Goal: Information Seeking & Learning: Learn about a topic

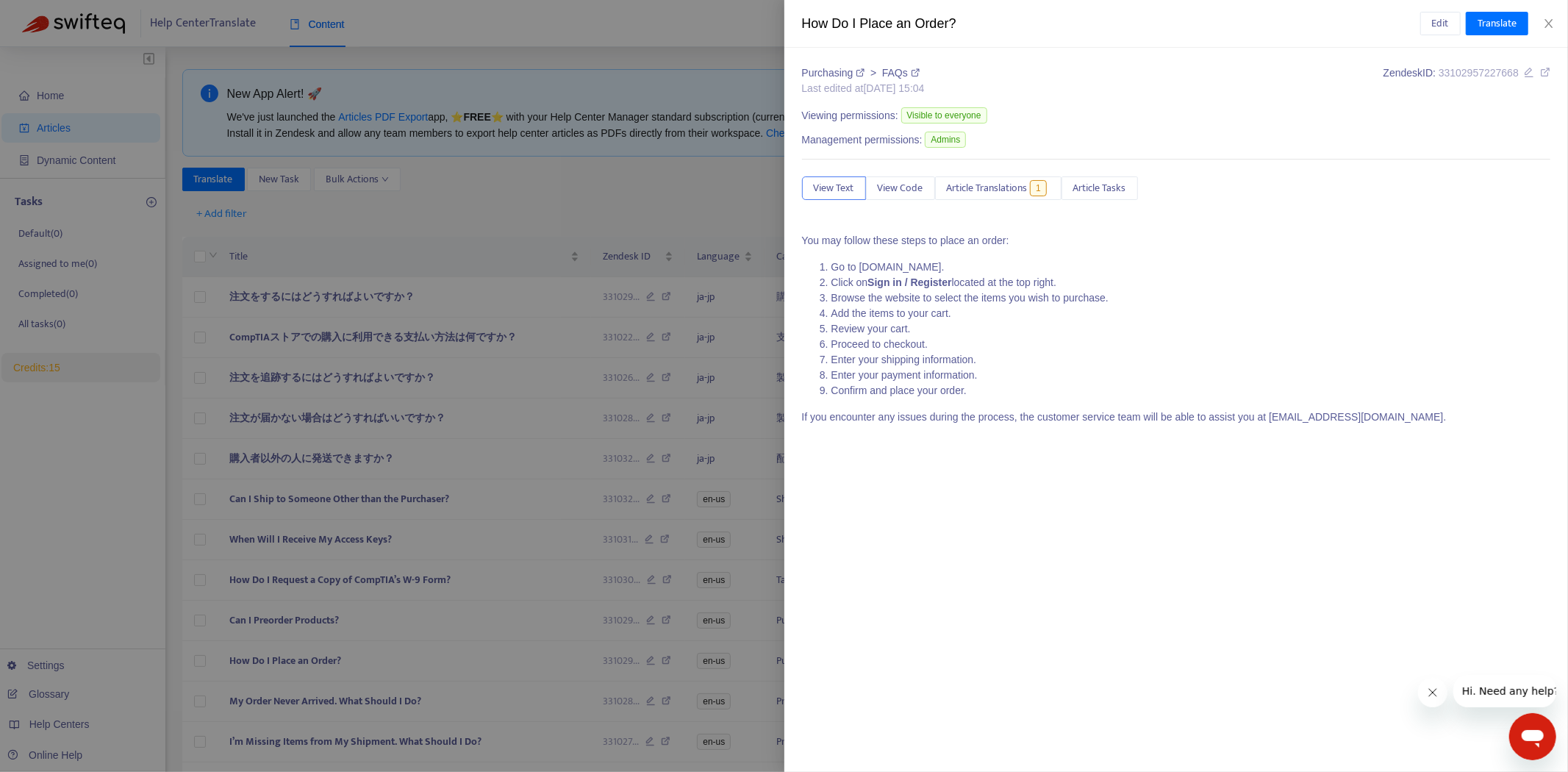
click at [532, 196] on div at bounding box center [784, 386] width 1568 height 772
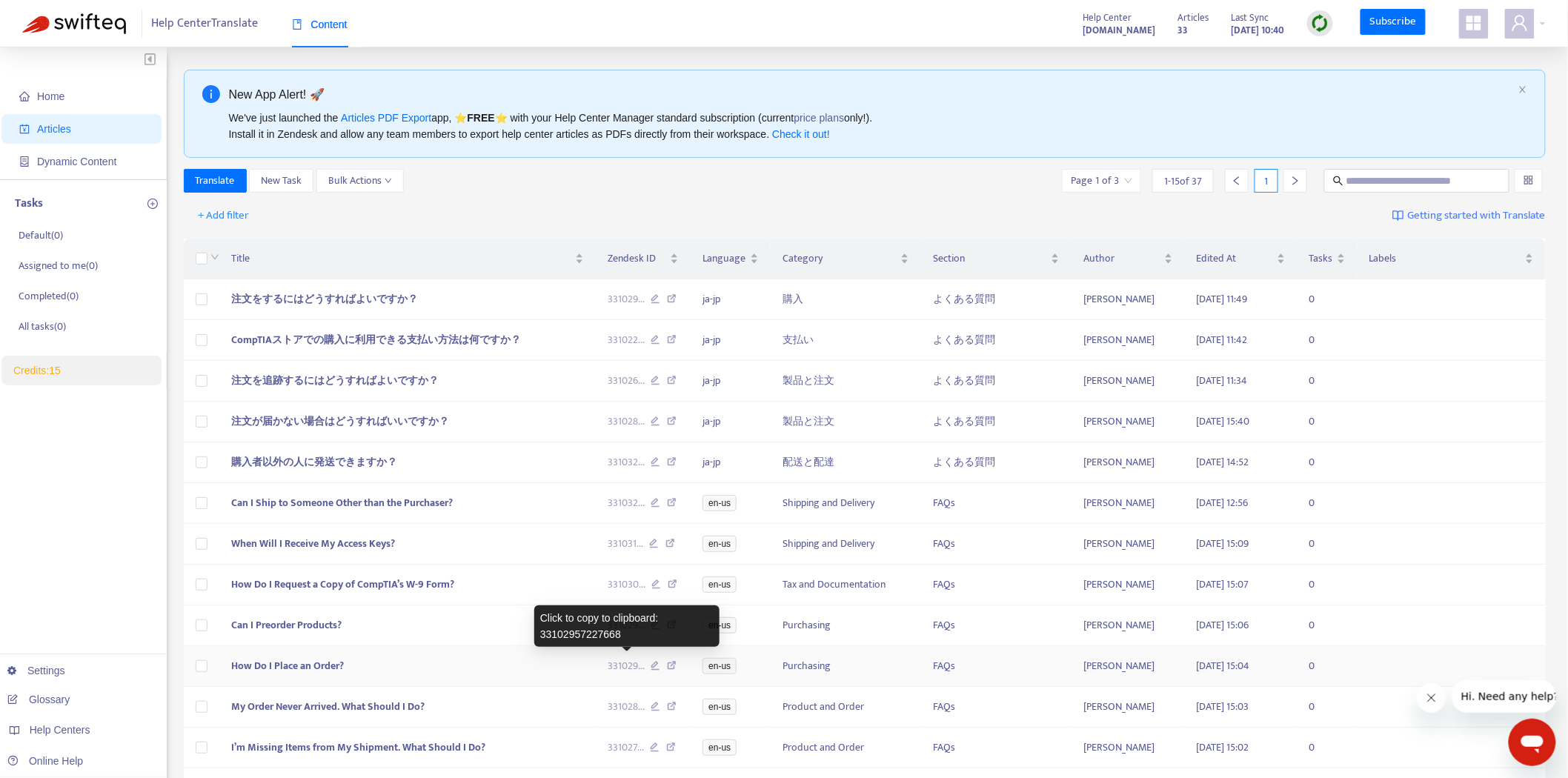
click at [625, 663] on span "331029 ..." at bounding box center [626, 666] width 37 height 16
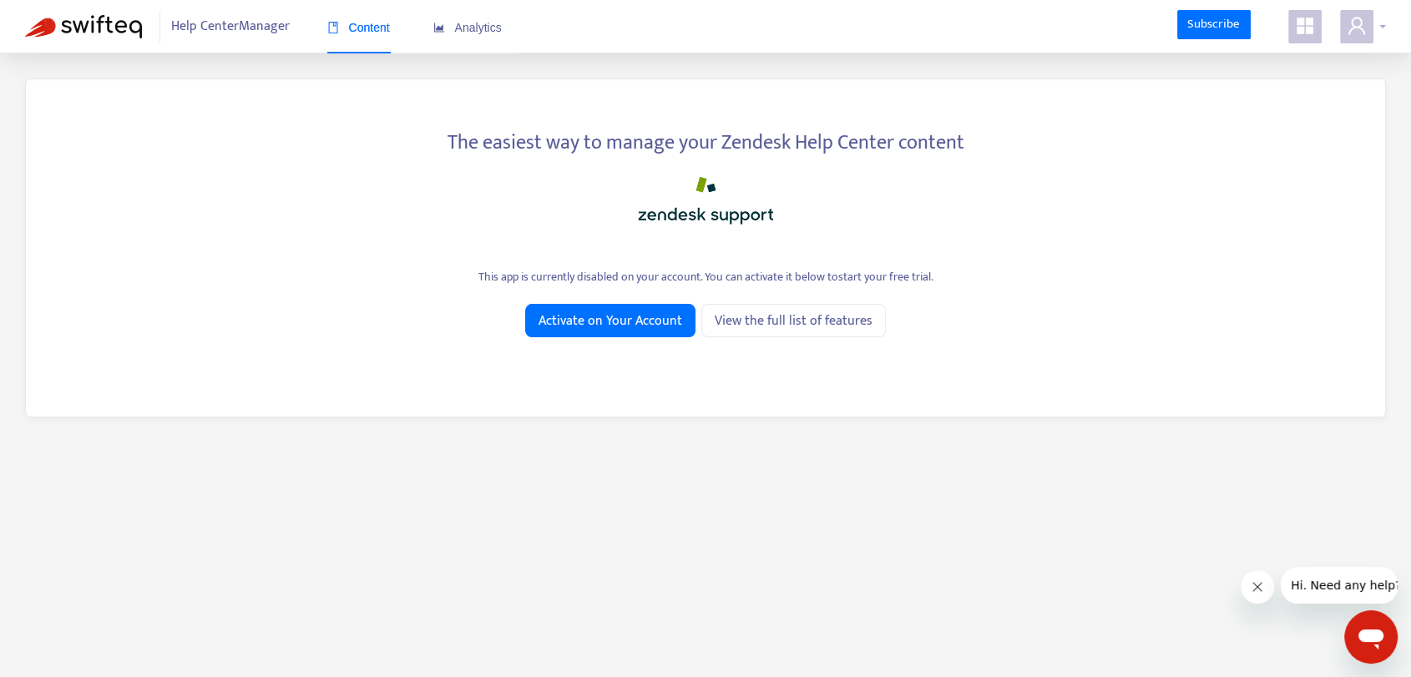
click at [1364, 34] on icon "user" at bounding box center [1357, 26] width 17 height 18
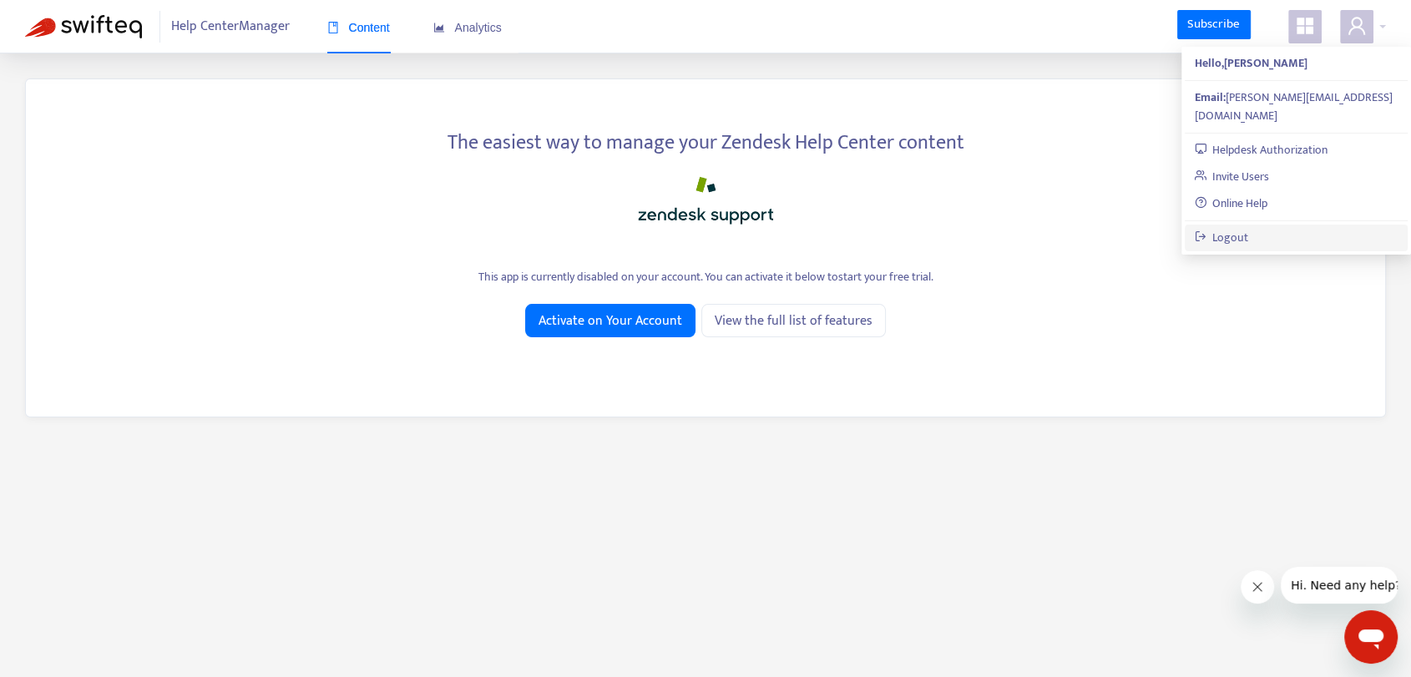
click at [1249, 228] on link "Logout" at bounding box center [1222, 237] width 54 height 19
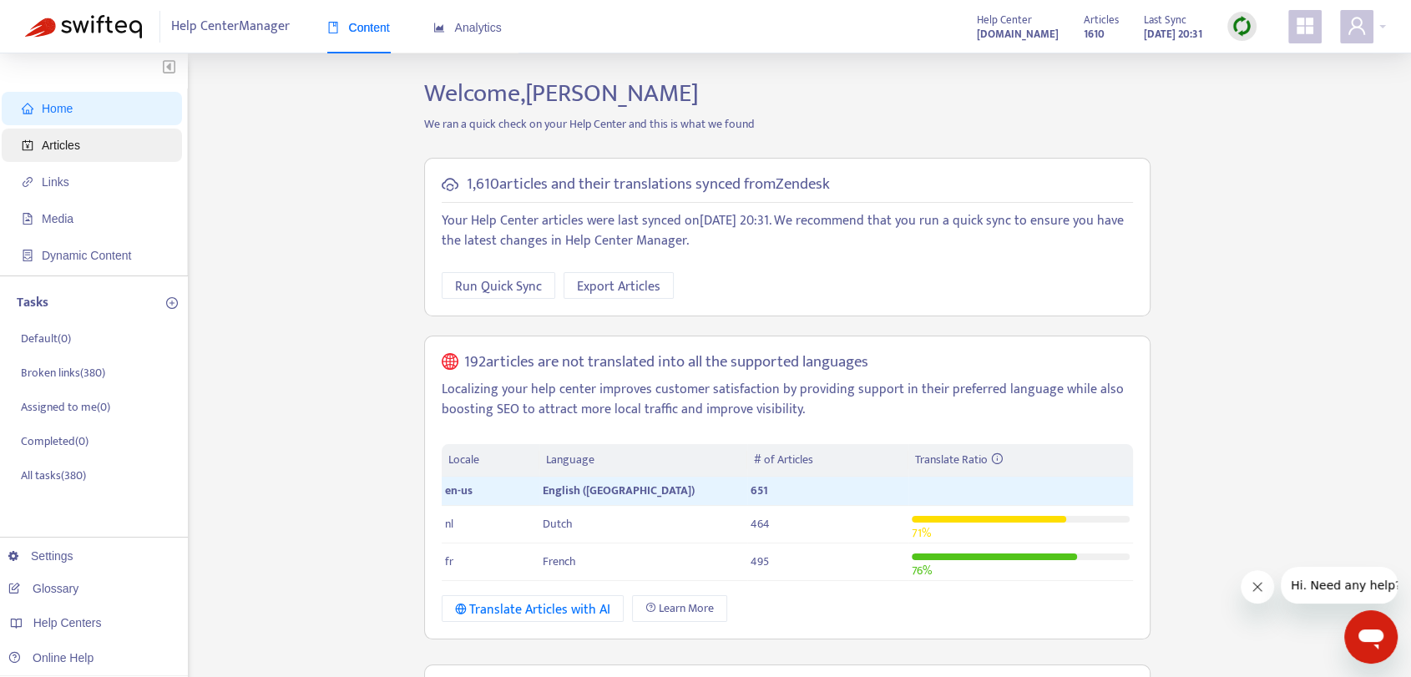
click at [90, 149] on span "Articles" at bounding box center [95, 145] width 147 height 33
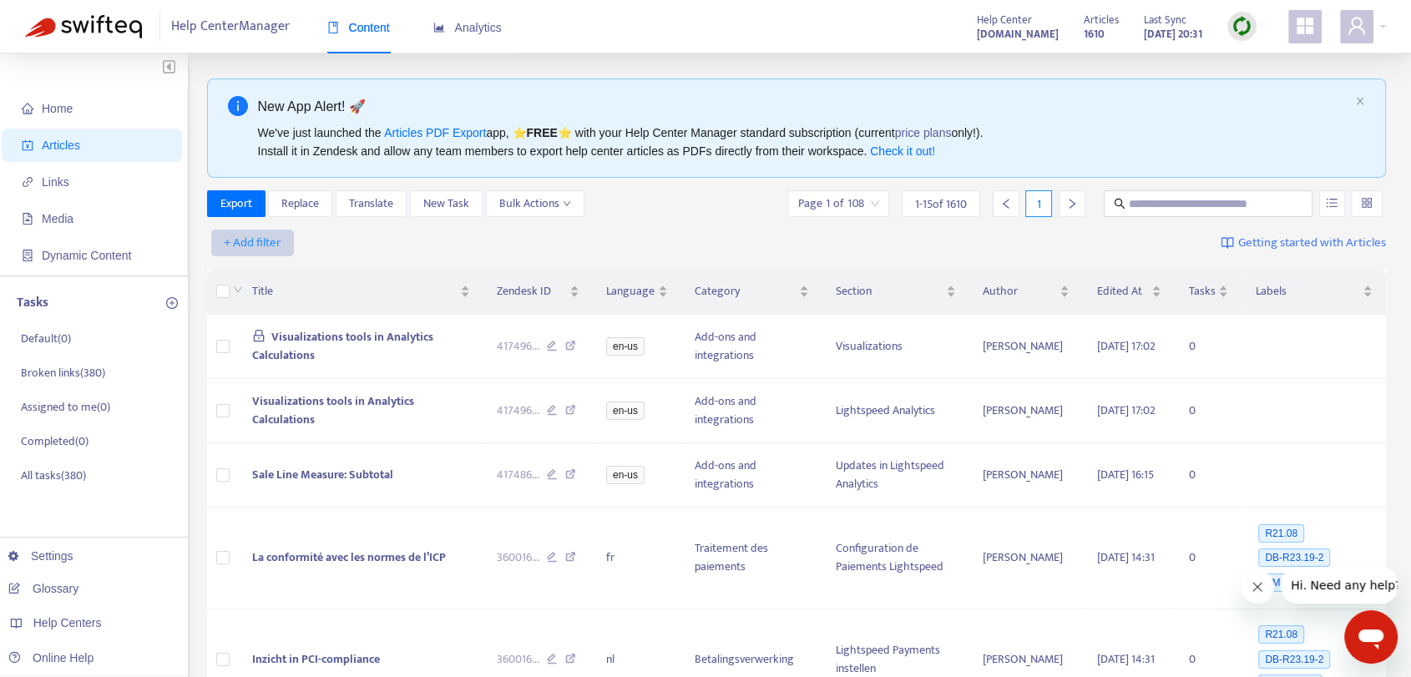
click at [290, 242] on button "+ Add filter" at bounding box center [252, 243] width 83 height 27
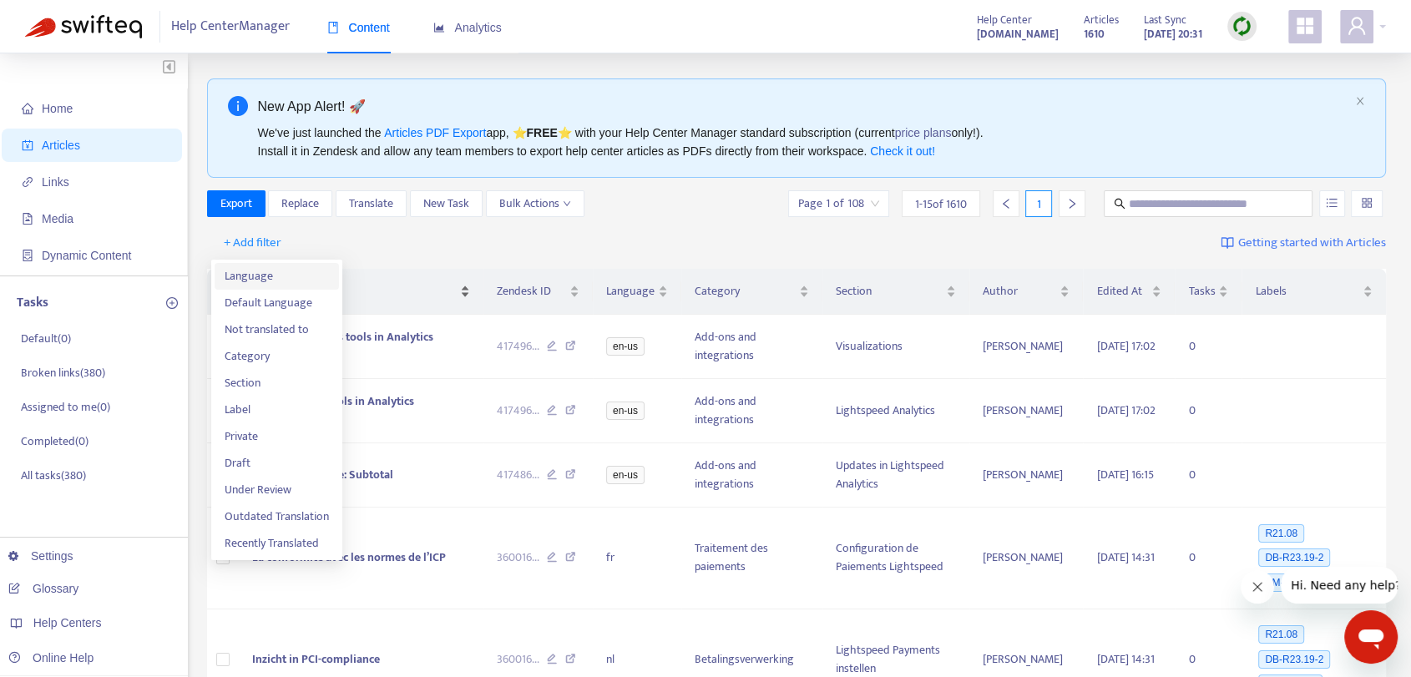
drag, startPoint x: 276, startPoint y: 278, endPoint x: 312, endPoint y: 282, distance: 35.3
click at [276, 277] on span "Language" at bounding box center [277, 276] width 104 height 18
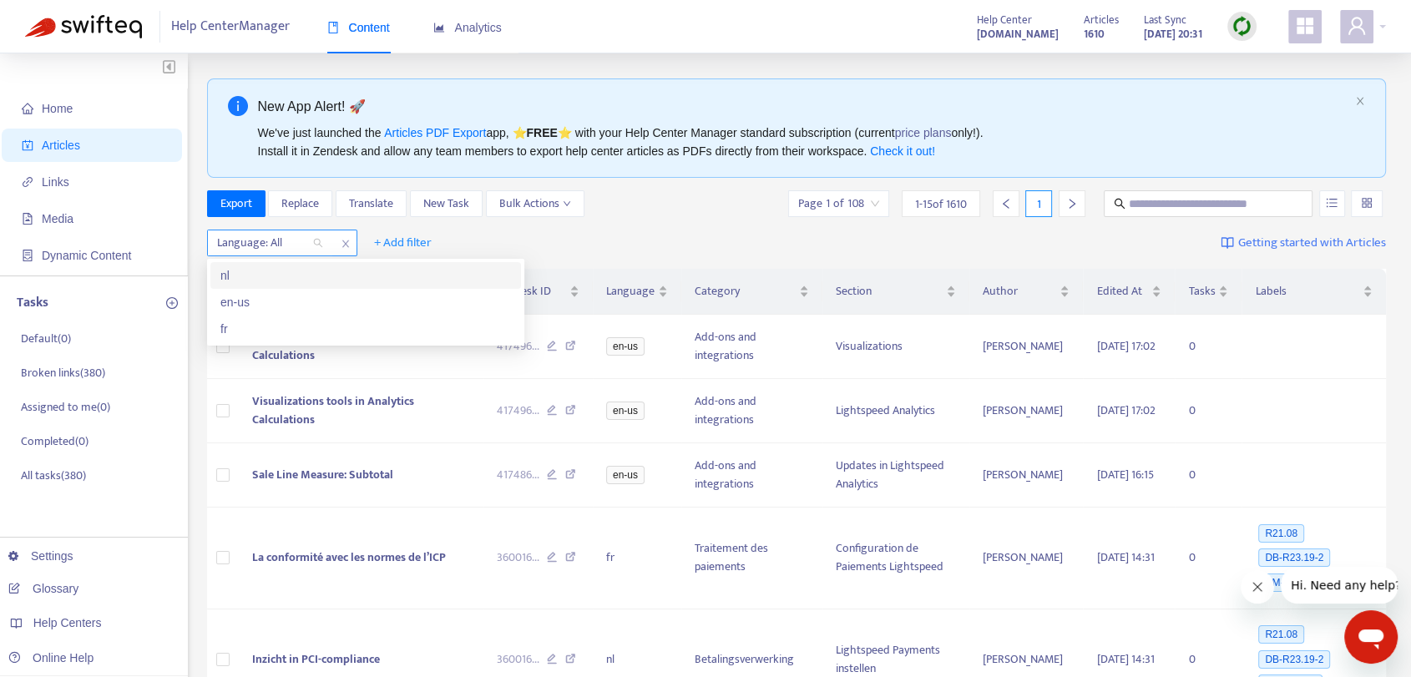
click at [296, 237] on div at bounding box center [261, 243] width 101 height 20
click at [301, 303] on div "en-us" at bounding box center [365, 302] width 291 height 18
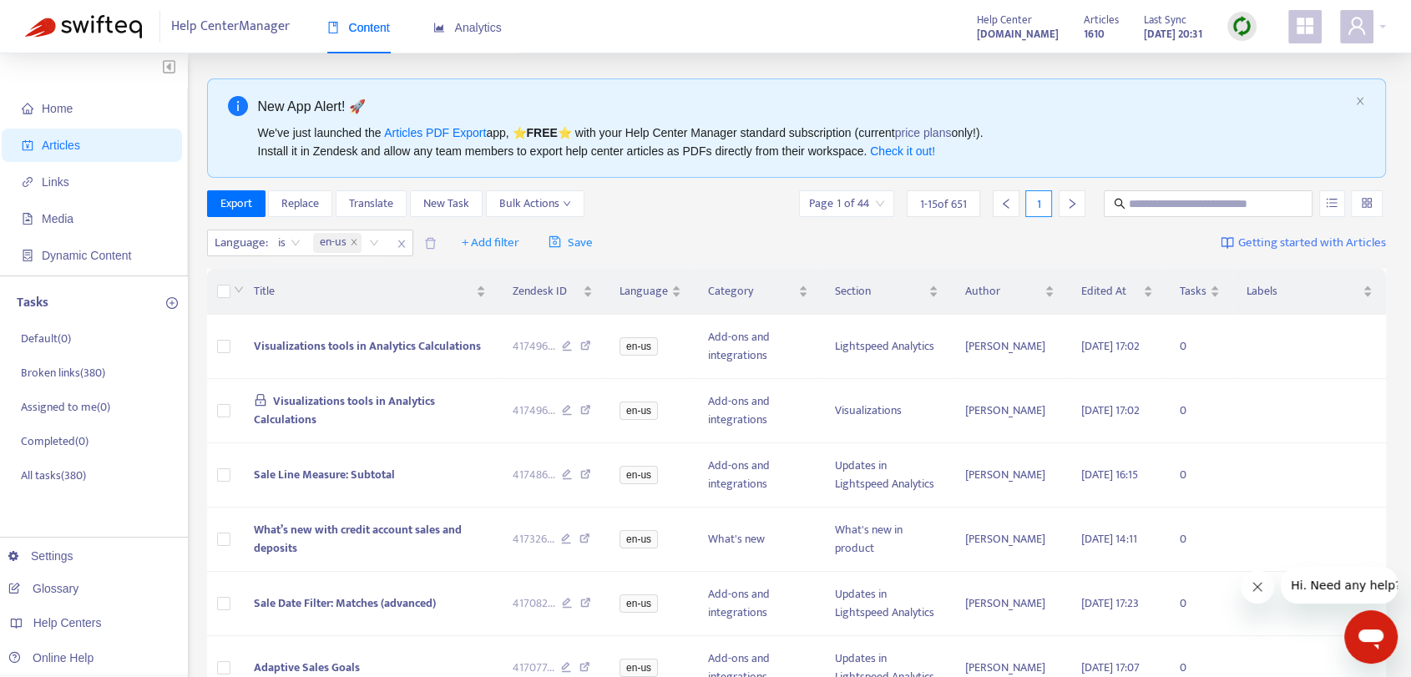
drag, startPoint x: 731, startPoint y: 232, endPoint x: 720, endPoint y: 231, distance: 10.9
click at [731, 231] on div "Language : is en-us + Add filter Save Getting started with Articles" at bounding box center [797, 243] width 1180 height 39
click at [500, 242] on span "+ Add filter" at bounding box center [491, 243] width 58 height 20
click at [524, 409] on span "Private" at bounding box center [515, 410] width 104 height 18
click at [503, 247] on input "search" at bounding box center [481, 242] width 106 height 25
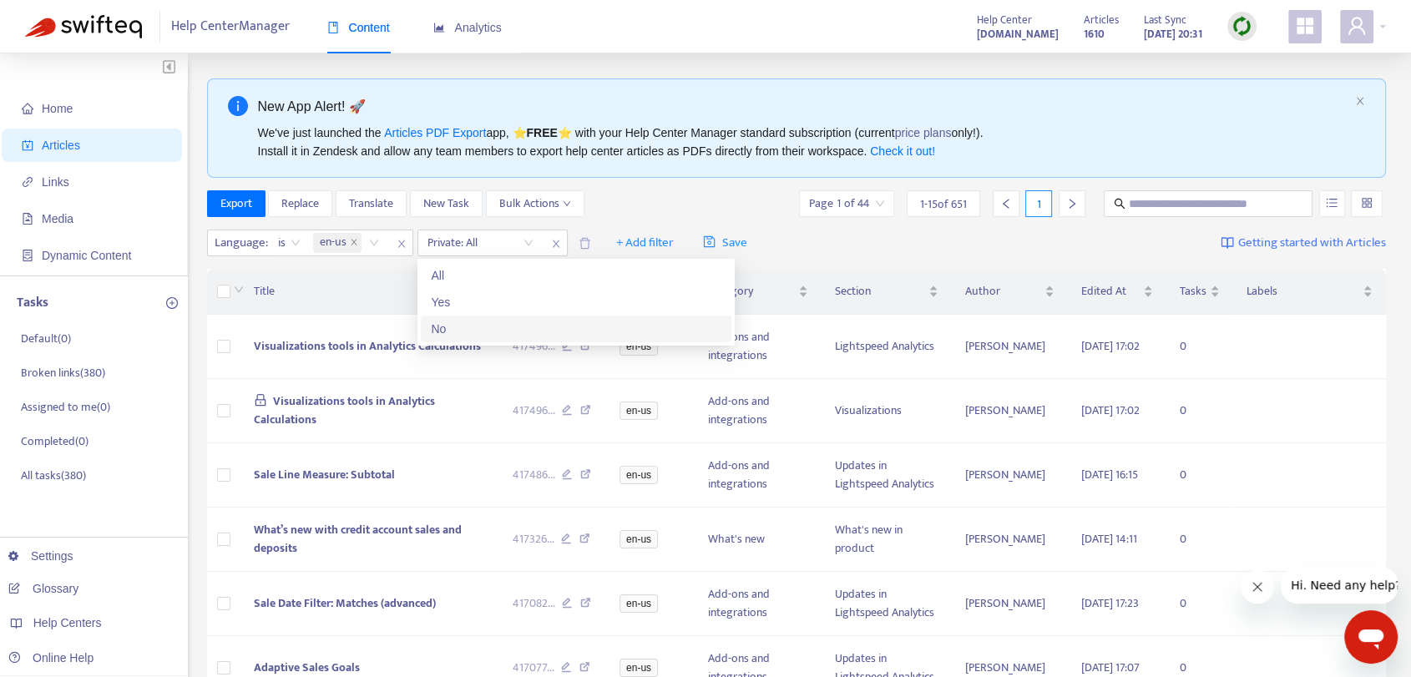
click at [490, 333] on div "No" at bounding box center [576, 329] width 291 height 18
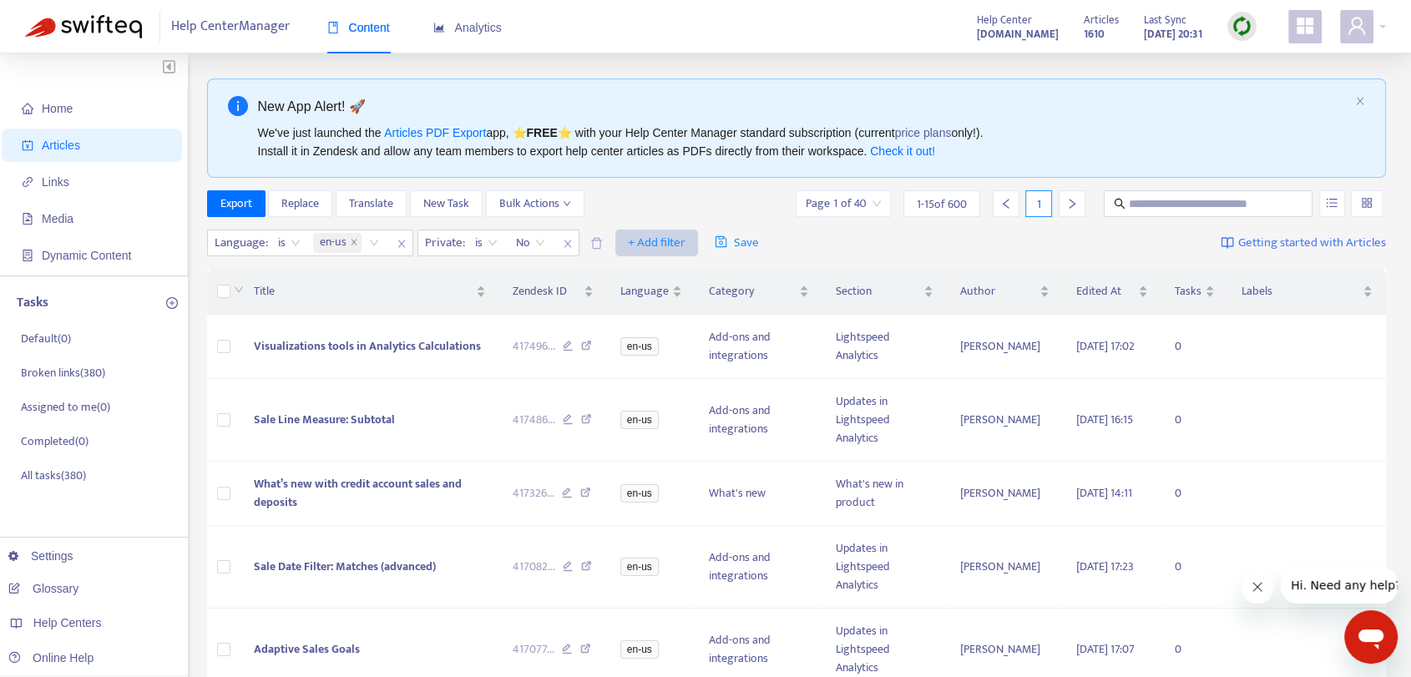
click at [646, 244] on span "+ Add filter" at bounding box center [657, 243] width 58 height 20
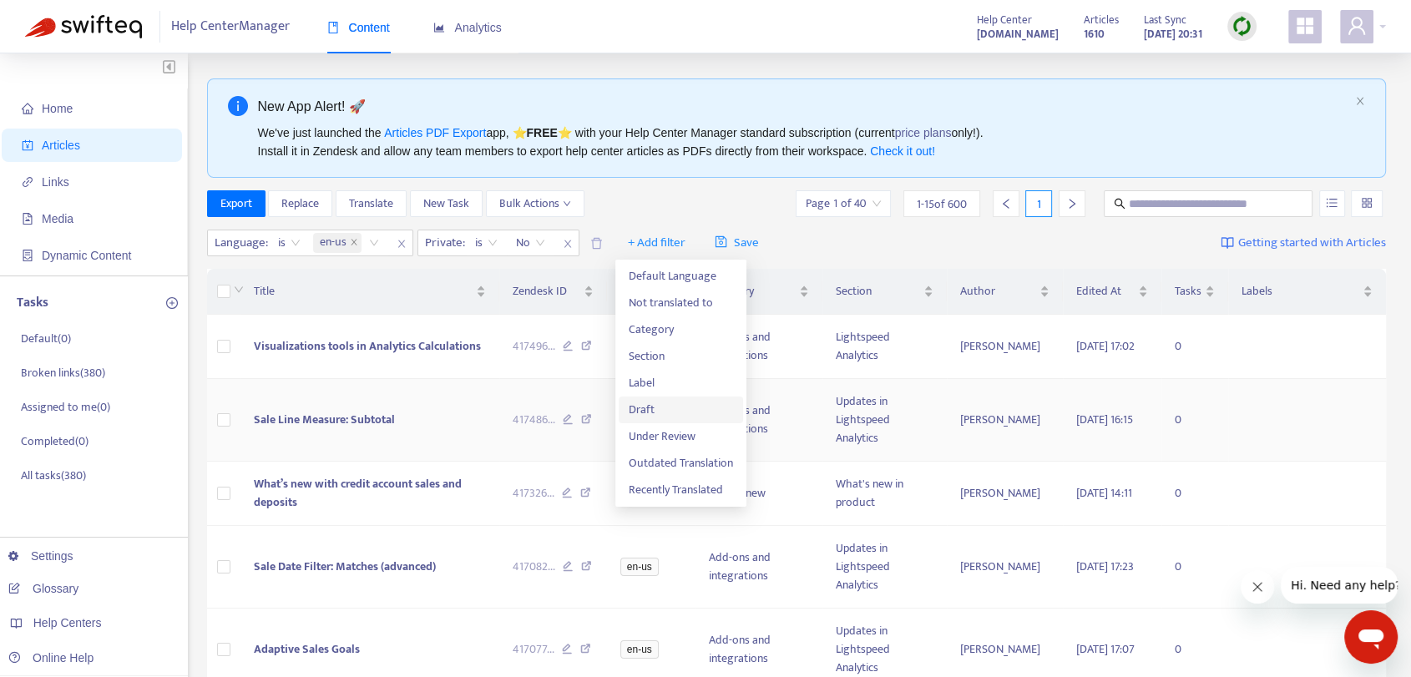
click at [671, 408] on span "Draft" at bounding box center [681, 410] width 104 height 18
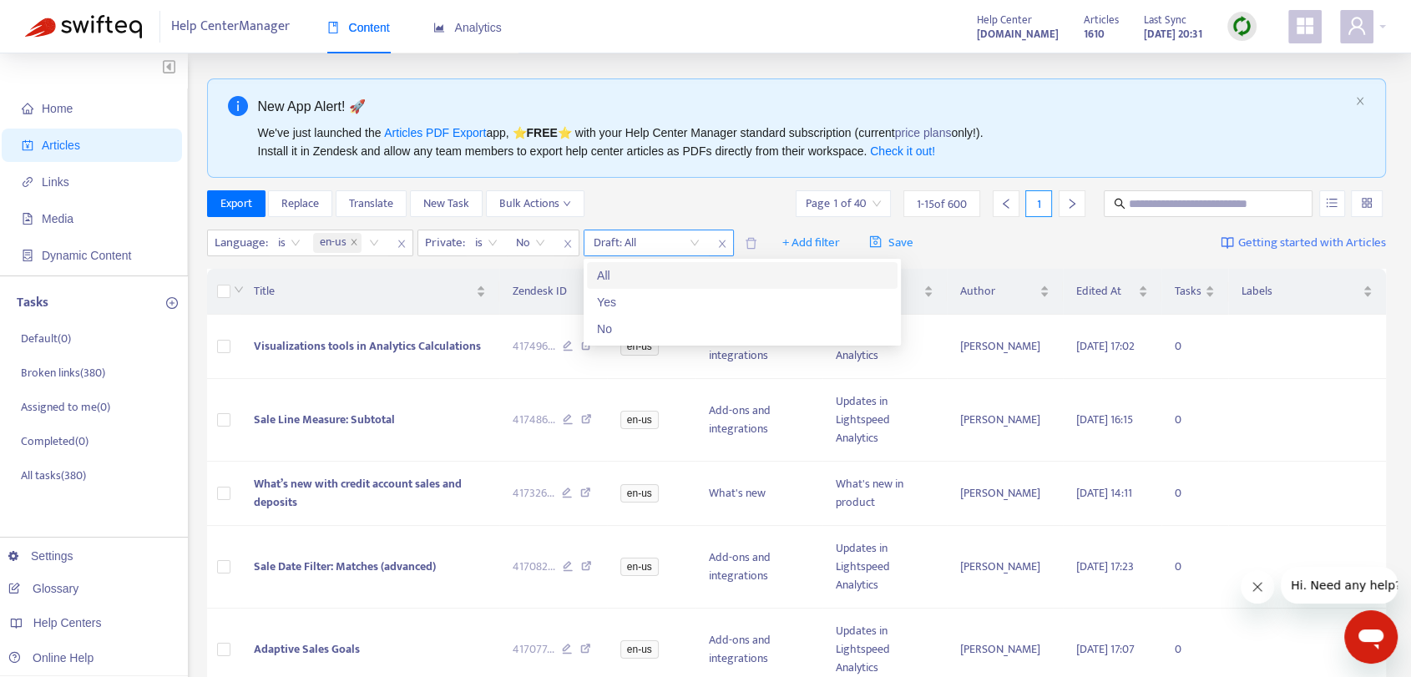
click at [677, 242] on input "search" at bounding box center [647, 242] width 106 height 25
click at [671, 329] on div "No" at bounding box center [742, 329] width 291 height 18
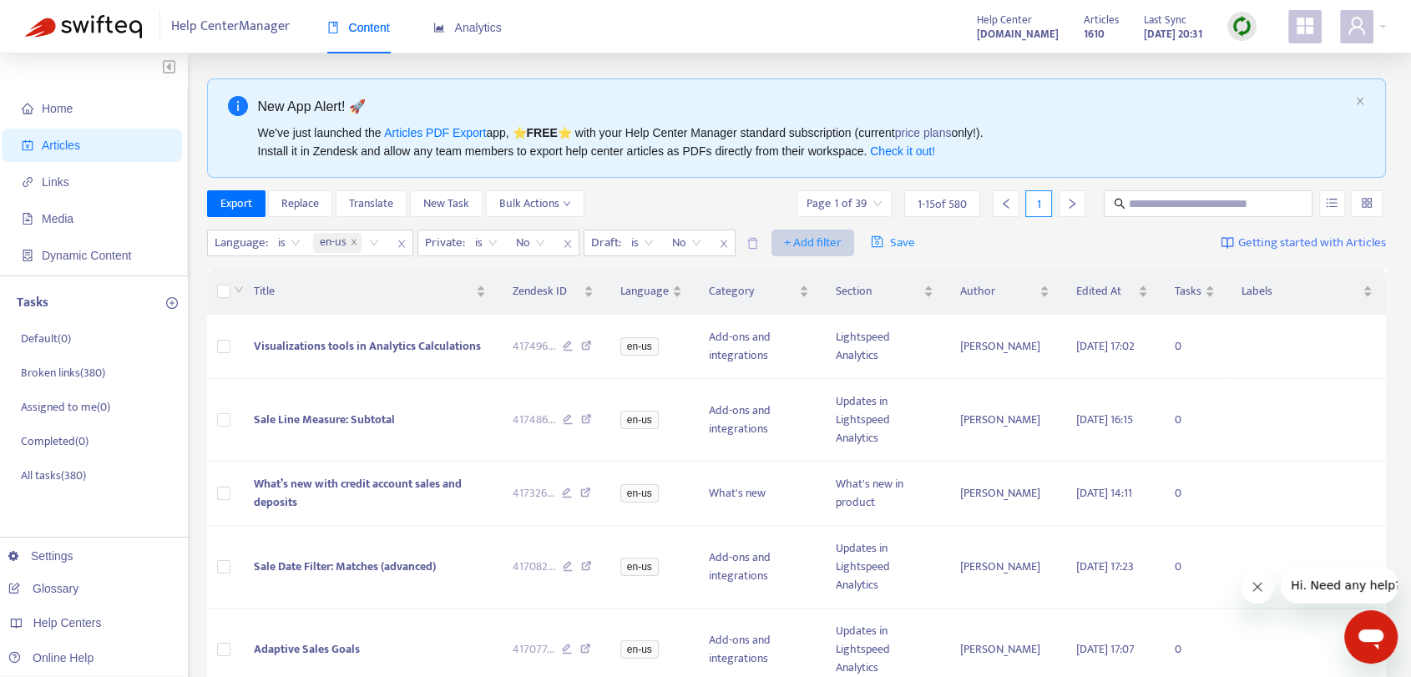
click at [786, 240] on span "+ Add filter" at bounding box center [813, 243] width 58 height 20
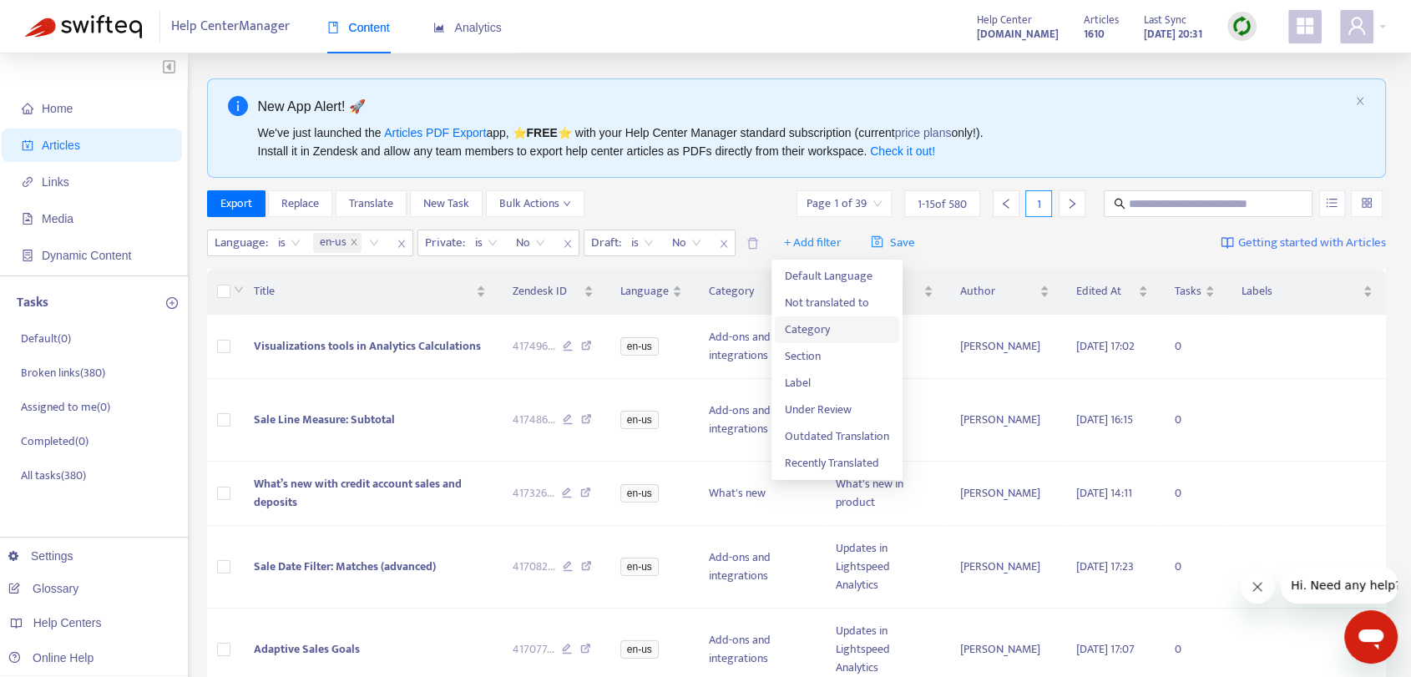
click at [848, 329] on span "Category" at bounding box center [837, 330] width 104 height 18
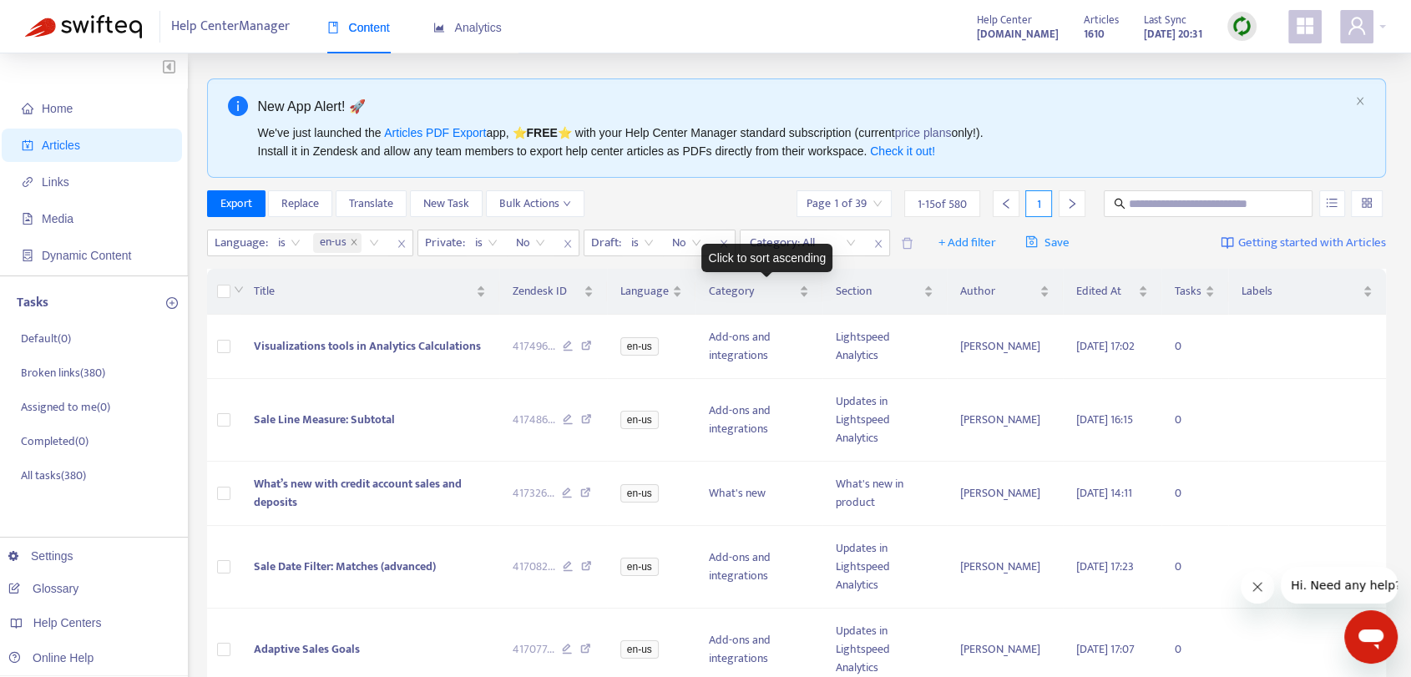
click at [823, 244] on div "Click to sort ascending" at bounding box center [767, 258] width 131 height 28
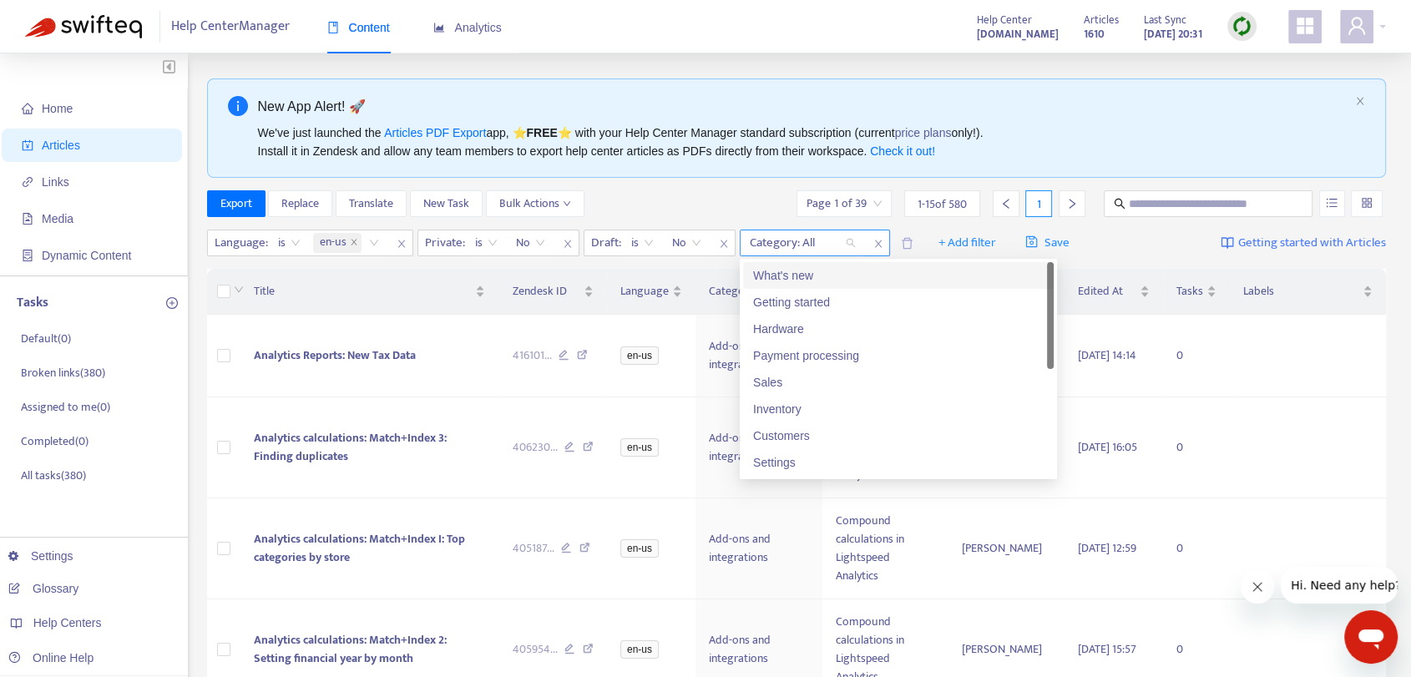
click at [848, 247] on div "Category: All" at bounding box center [803, 242] width 124 height 25
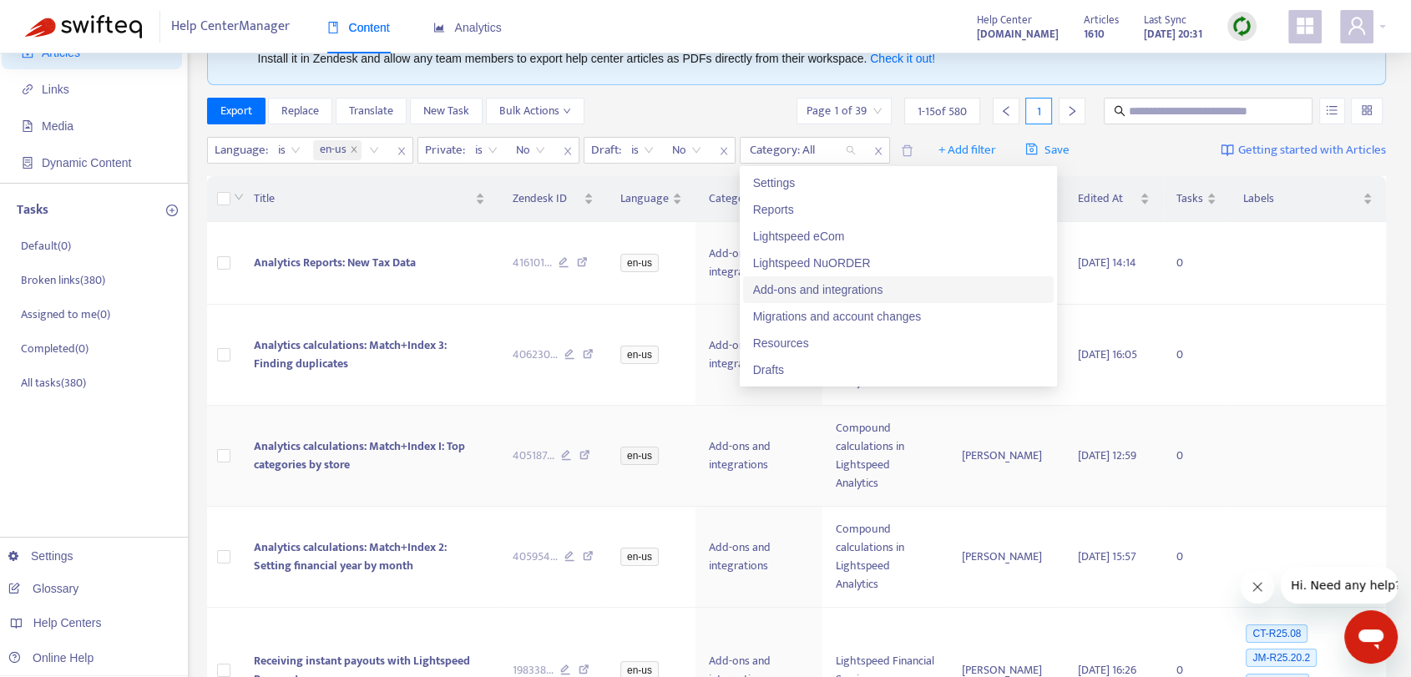
scroll to position [556, 0]
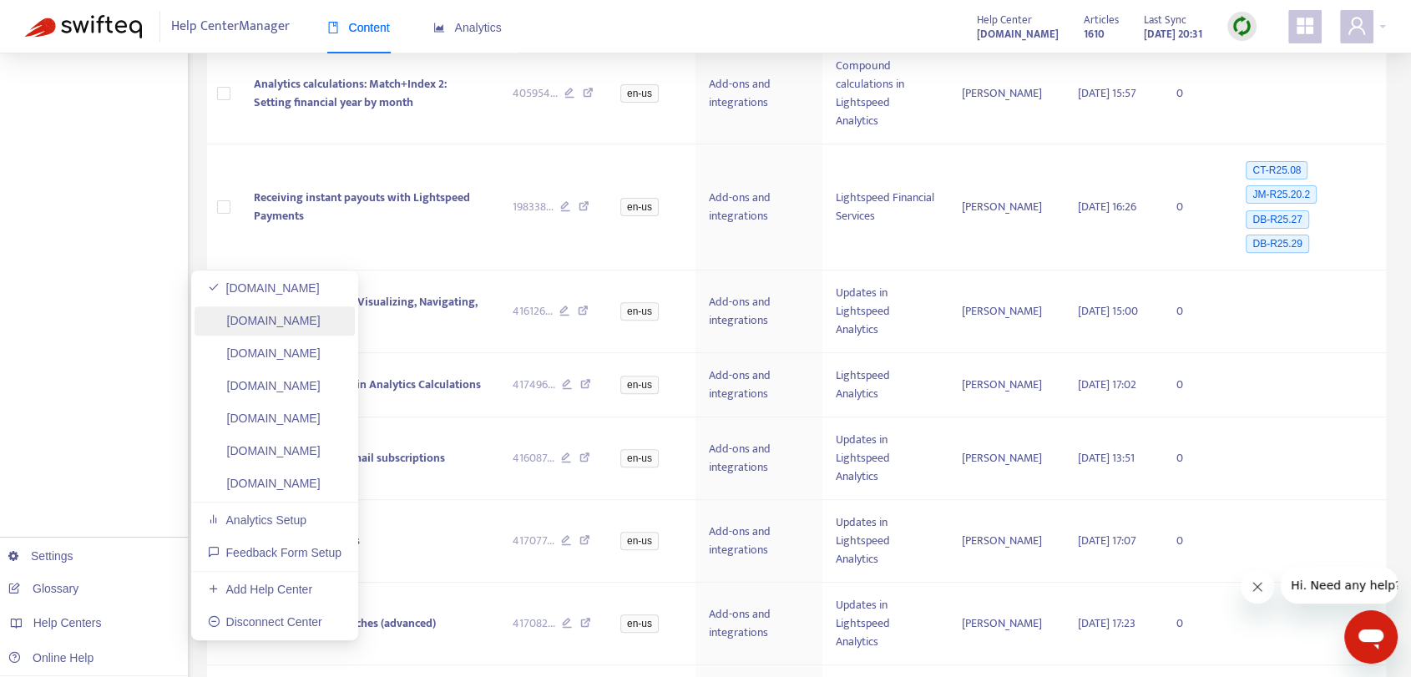
click at [321, 323] on link "[DOMAIN_NAME]" at bounding box center [264, 320] width 113 height 13
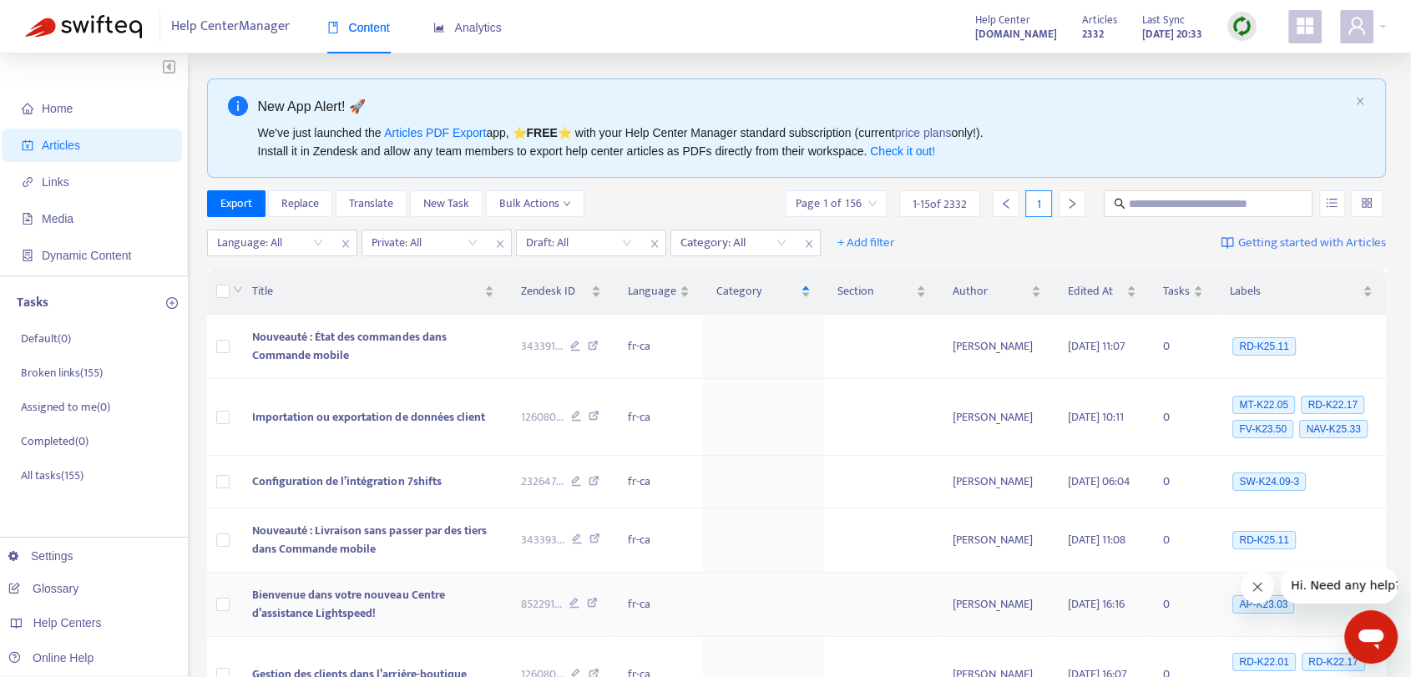
scroll to position [0, 0]
click at [724, 249] on div at bounding box center [725, 243] width 101 height 20
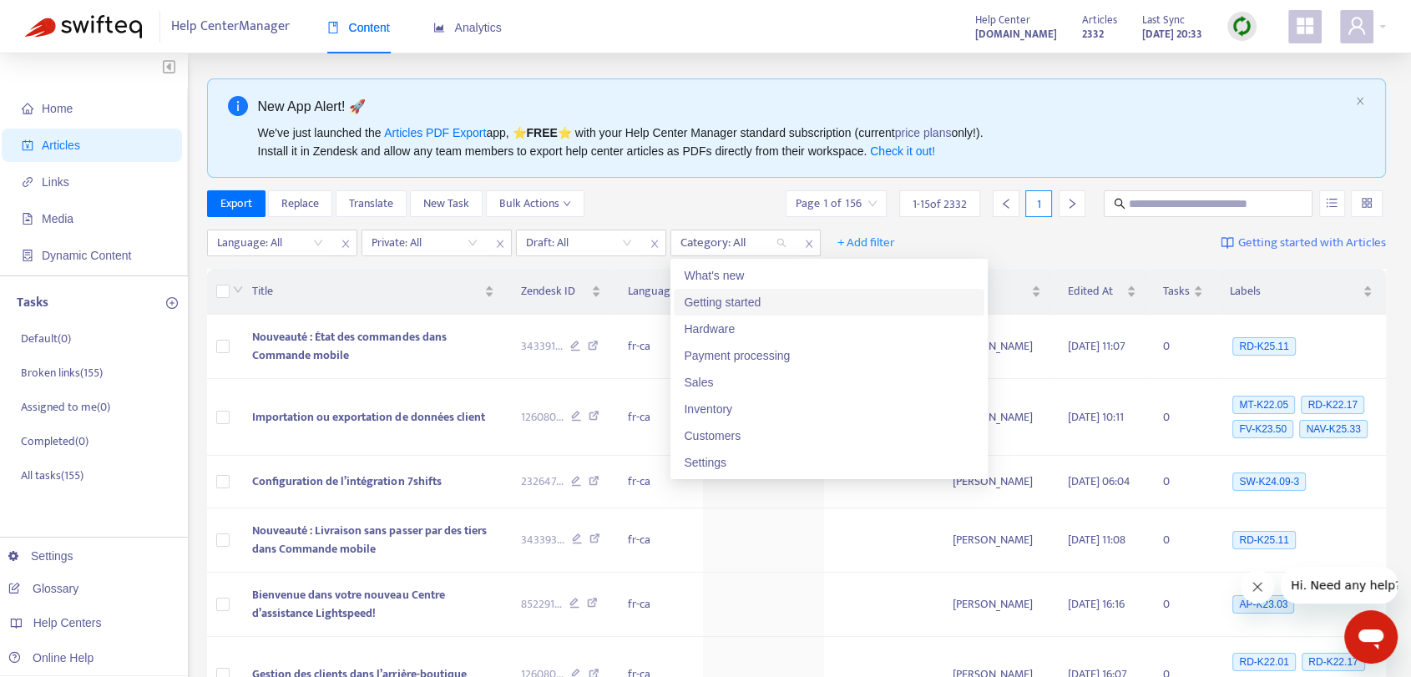
scroll to position [185, 0]
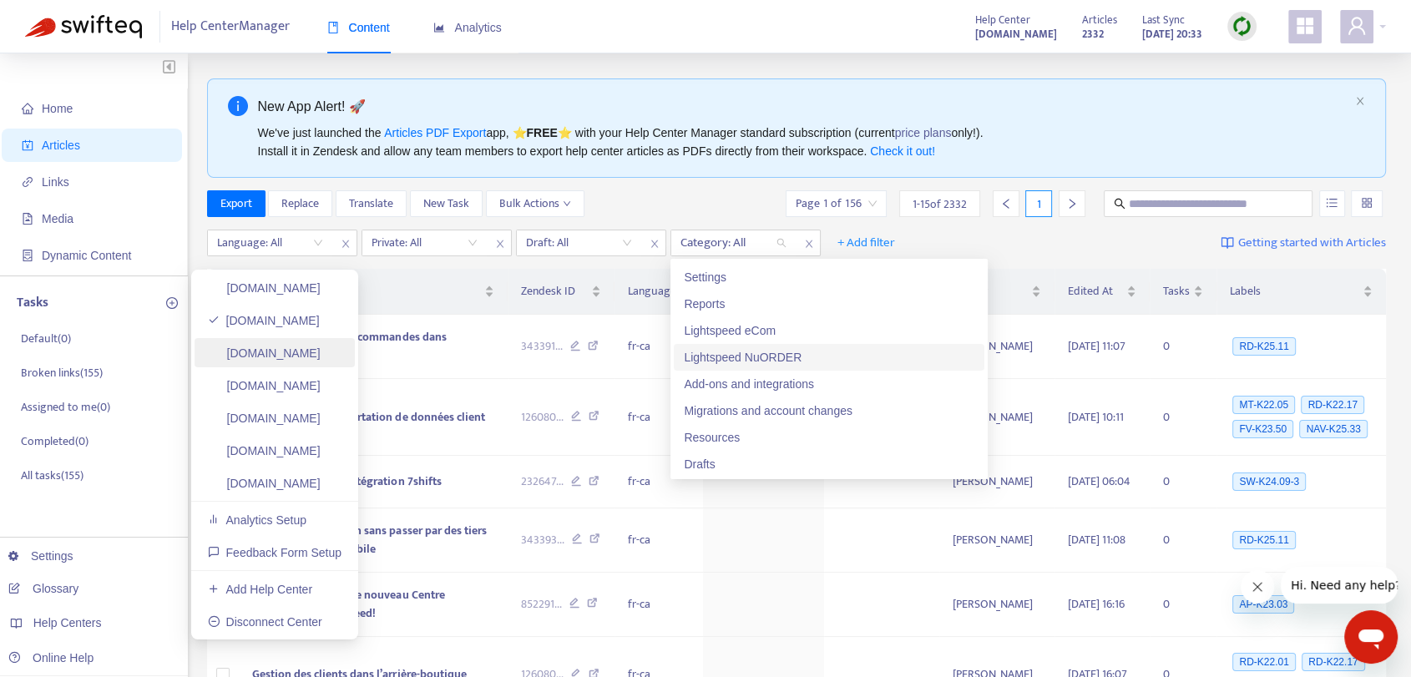
click at [270, 358] on link "[DOMAIN_NAME]" at bounding box center [264, 353] width 113 height 13
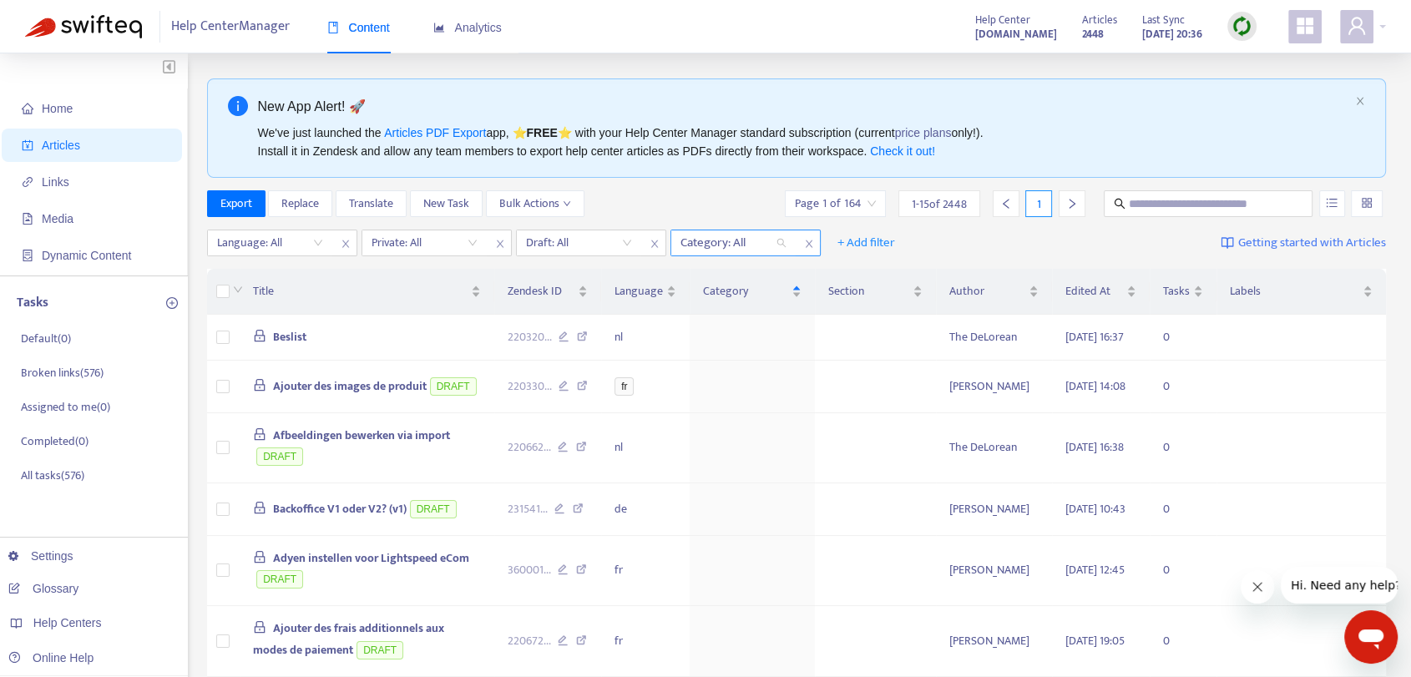
click at [748, 238] on div at bounding box center [725, 243] width 101 height 20
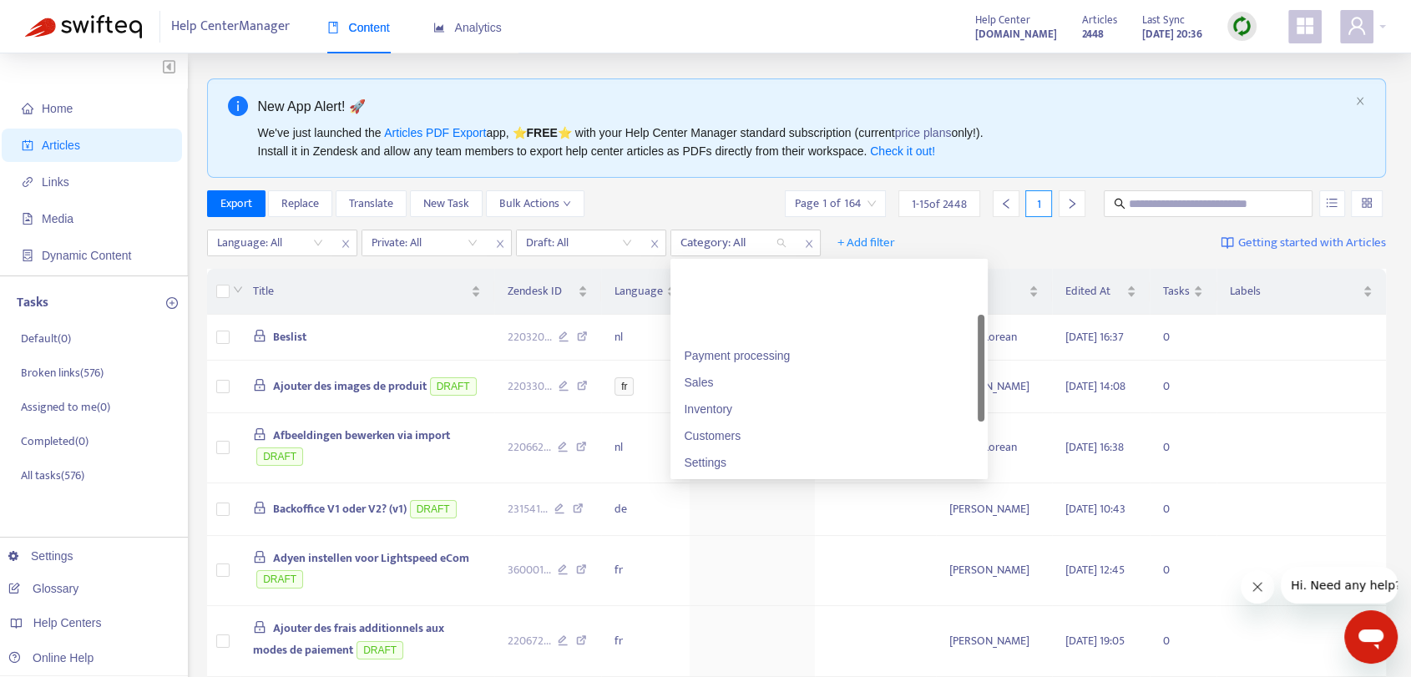
scroll to position [187, 0]
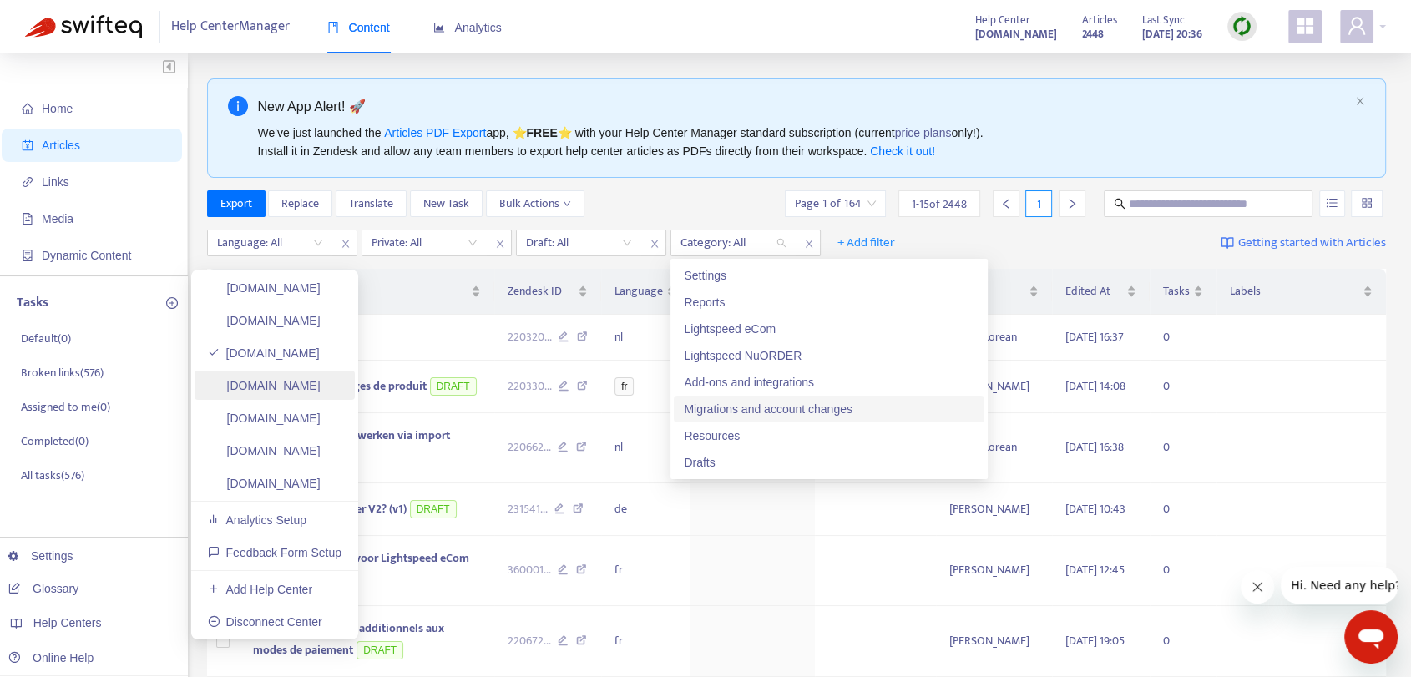
click at [312, 389] on link "[DOMAIN_NAME]" at bounding box center [264, 385] width 113 height 13
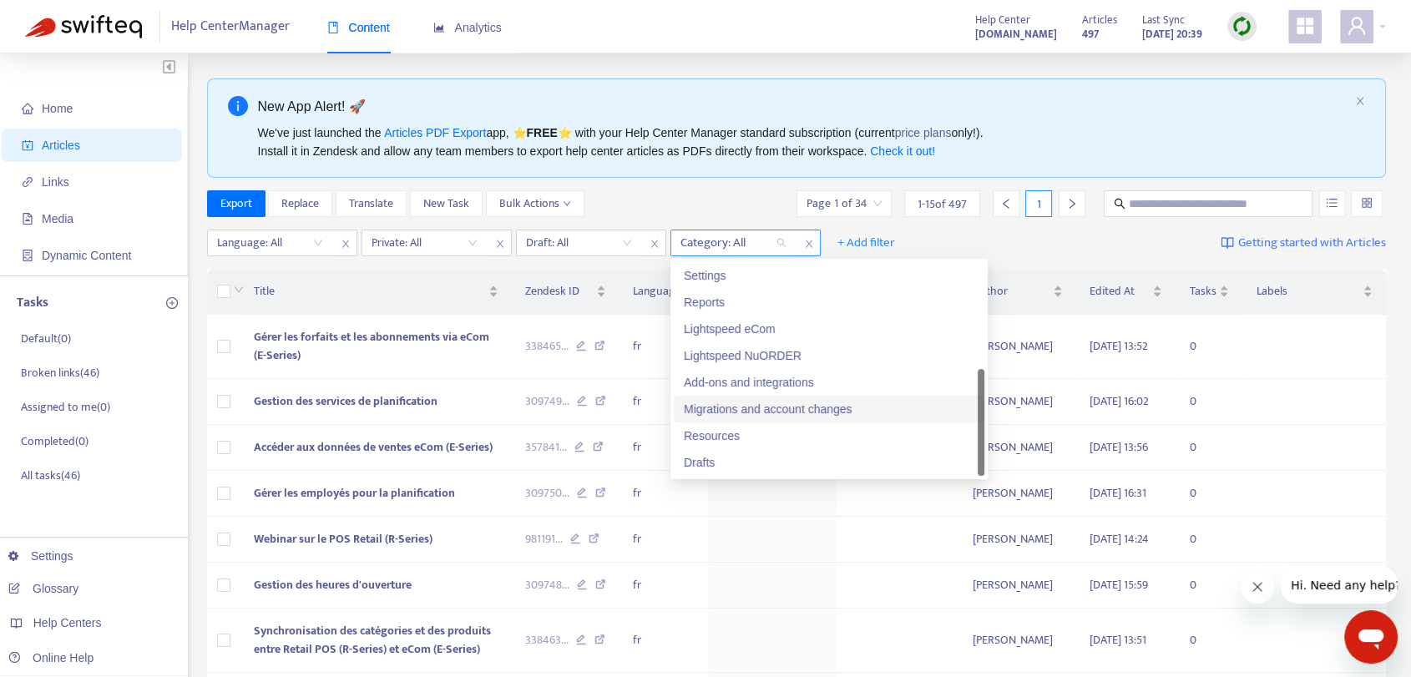
click at [745, 243] on div at bounding box center [725, 243] width 101 height 20
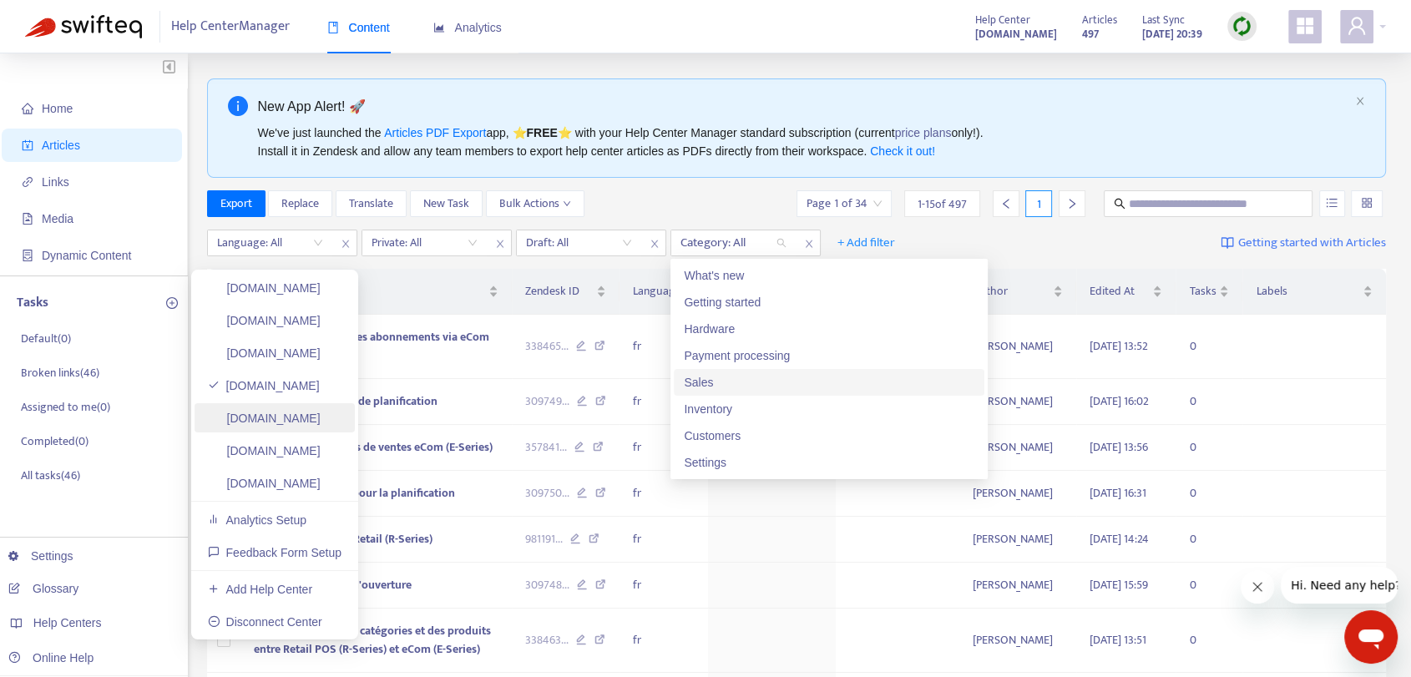
click at [293, 424] on link "[DOMAIN_NAME]" at bounding box center [264, 418] width 113 height 13
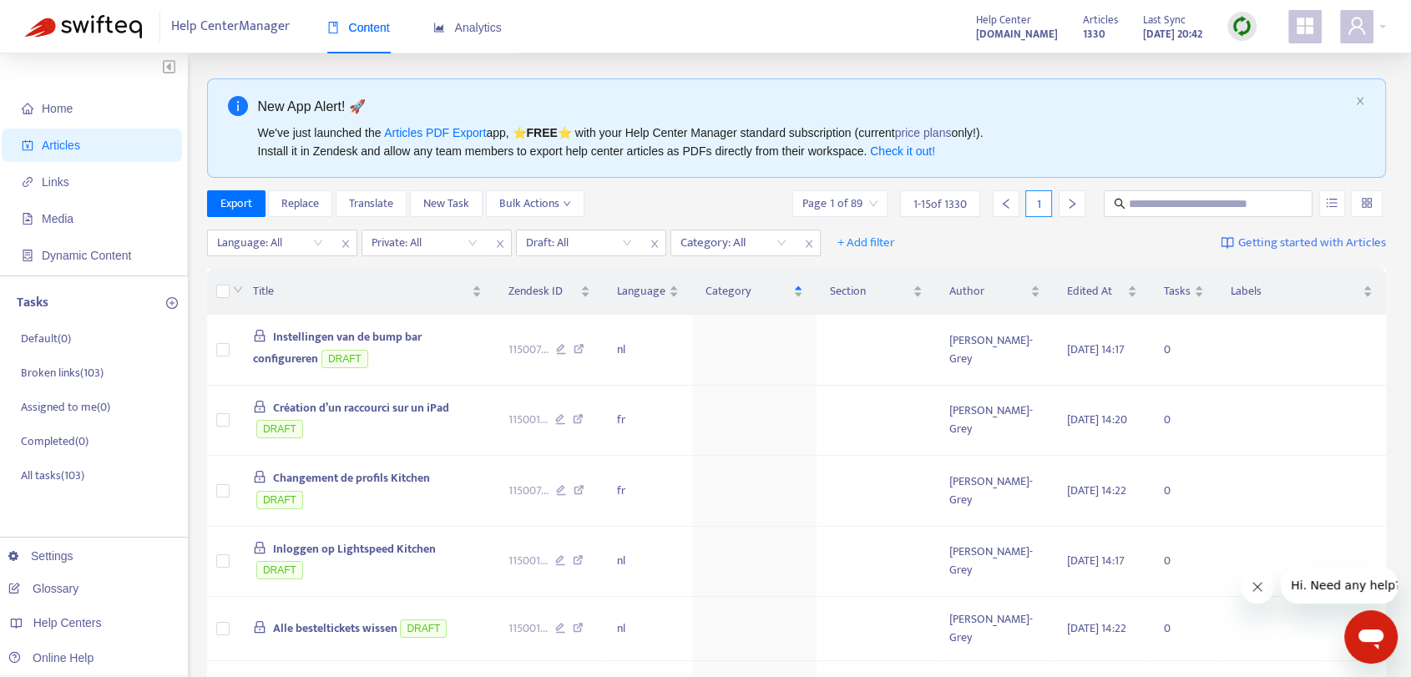
click at [773, 228] on div "Language: All Private: All Draft: All Category: All + Add filter Getting starte…" at bounding box center [797, 243] width 1180 height 39
click at [761, 244] on div at bounding box center [725, 243] width 101 height 20
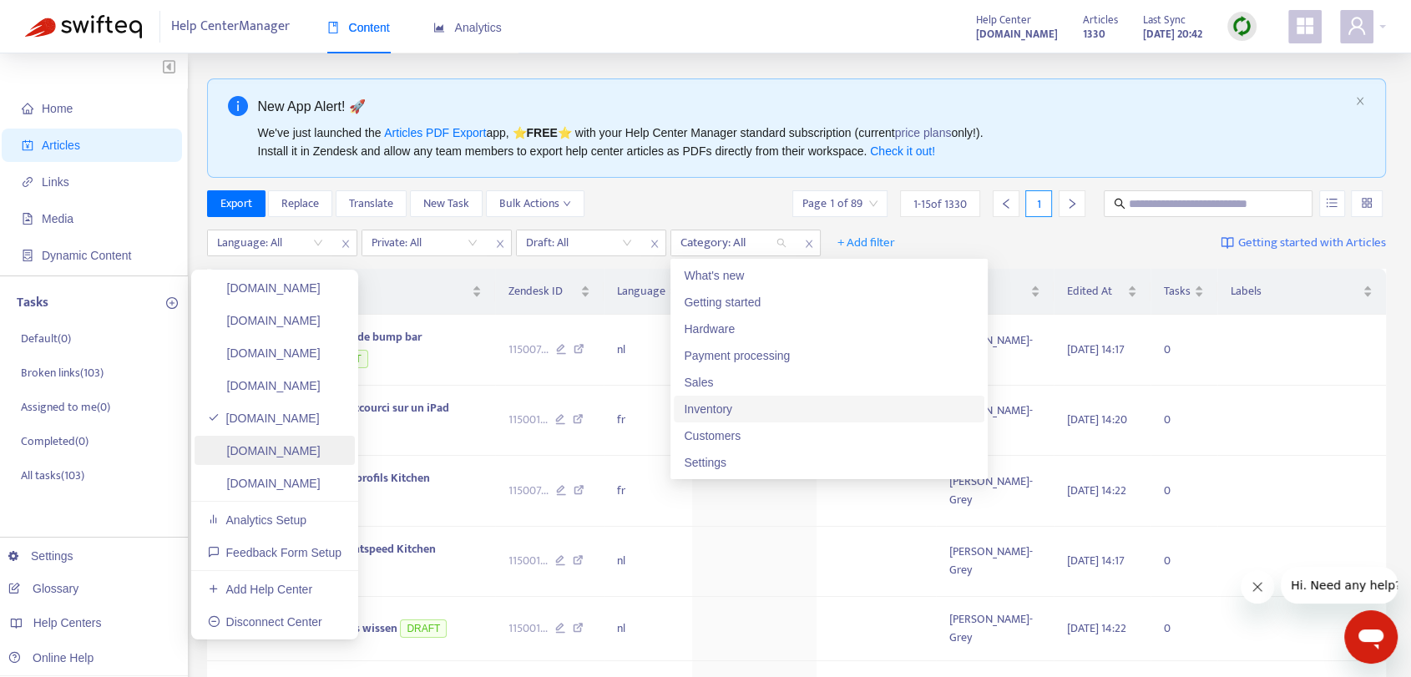
click at [272, 454] on link "[DOMAIN_NAME]" at bounding box center [264, 450] width 113 height 13
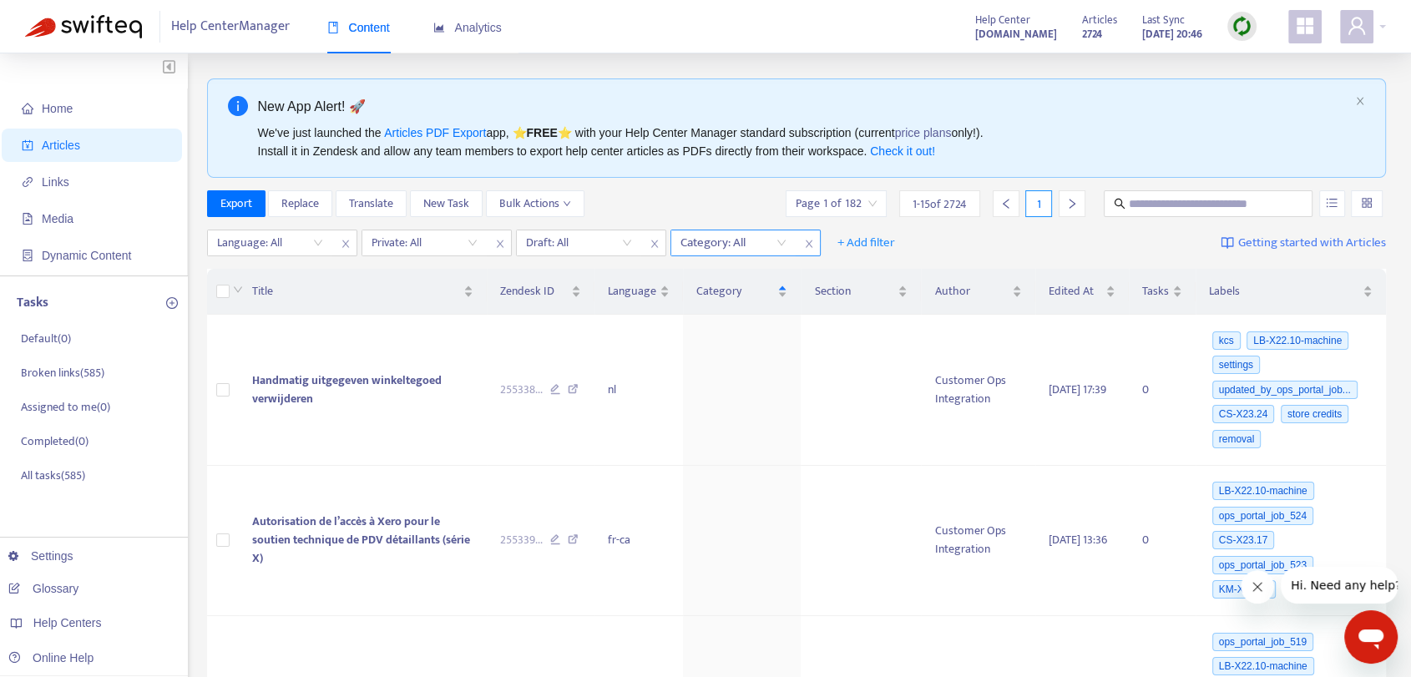
click at [728, 236] on div at bounding box center [725, 243] width 101 height 20
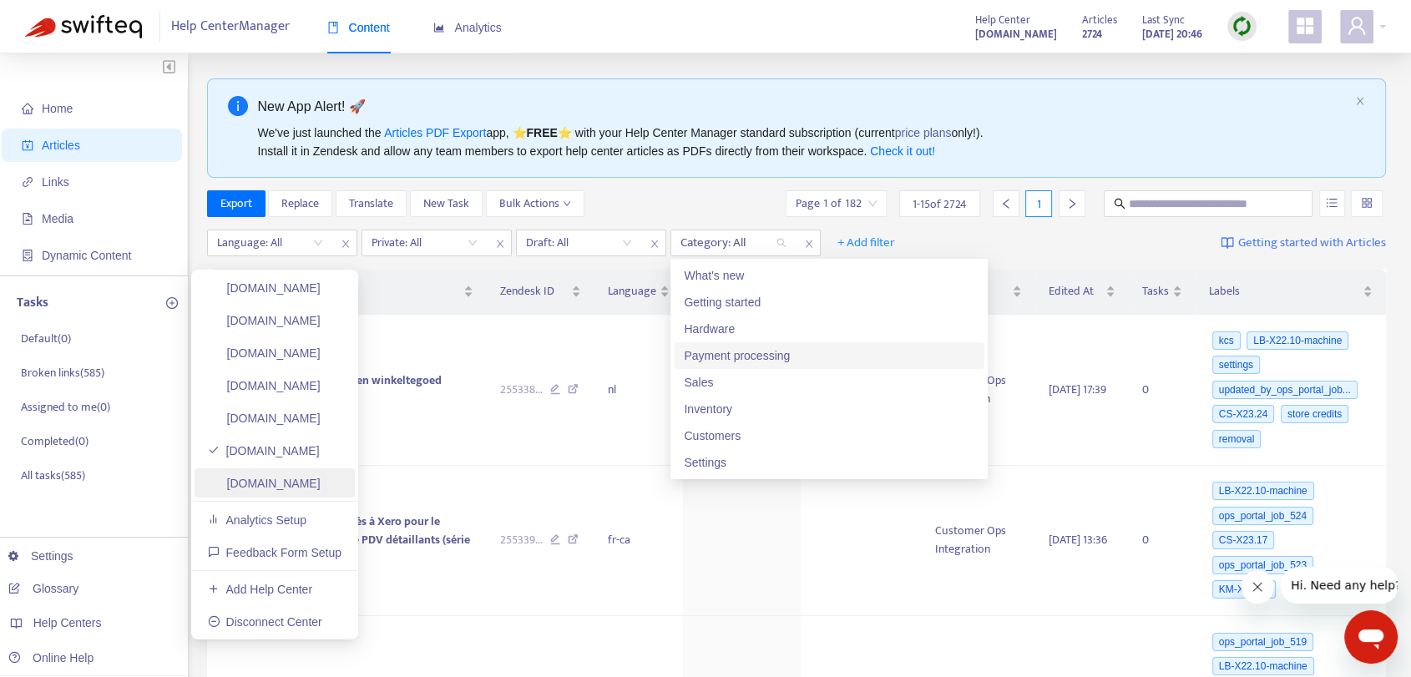
click at [321, 489] on link "[DOMAIN_NAME]" at bounding box center [264, 483] width 113 height 13
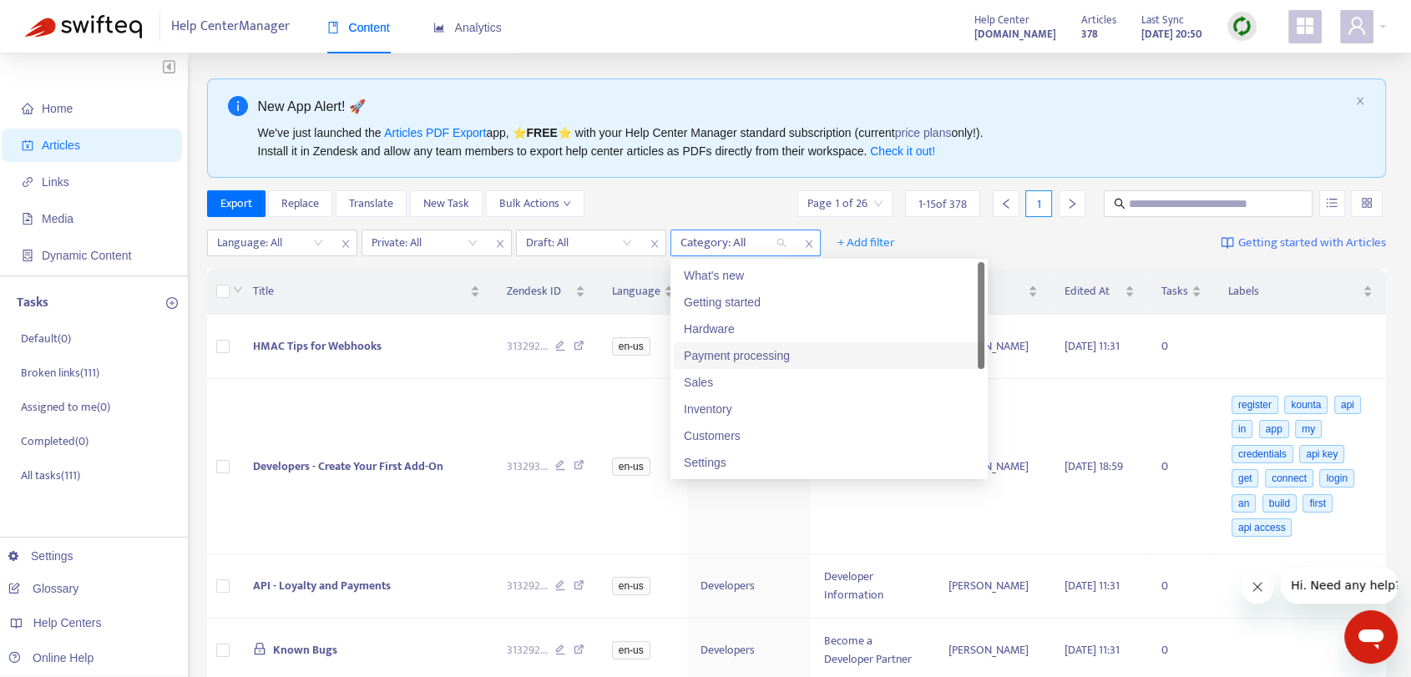
click at [758, 233] on div at bounding box center [725, 243] width 101 height 20
